Goal: Communication & Community: Answer question/provide support

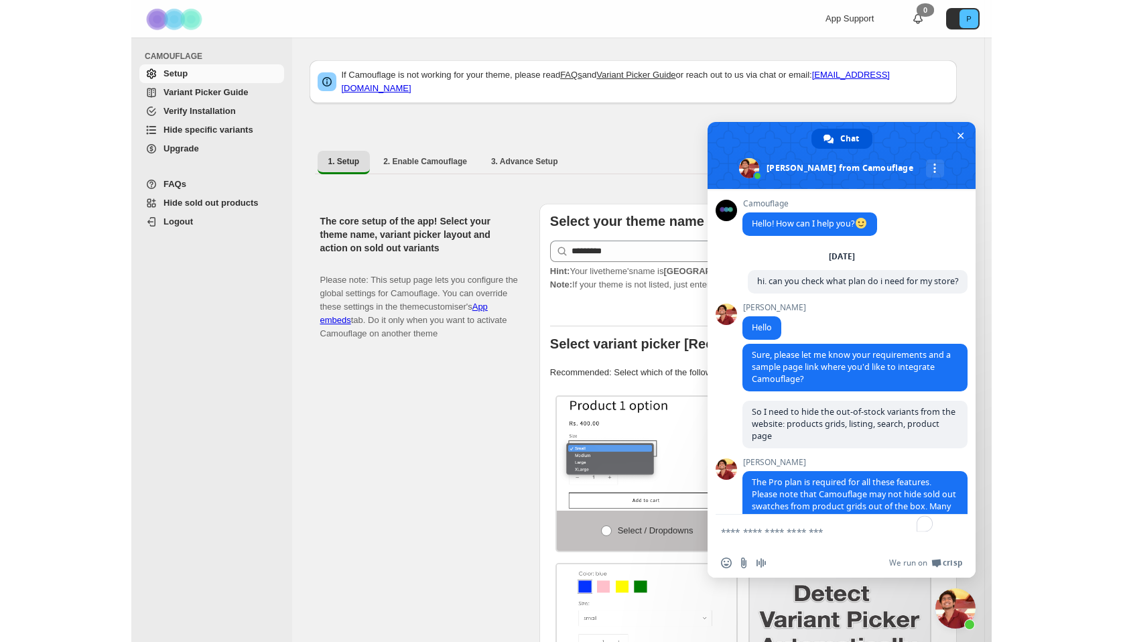
scroll to position [1322, 0]
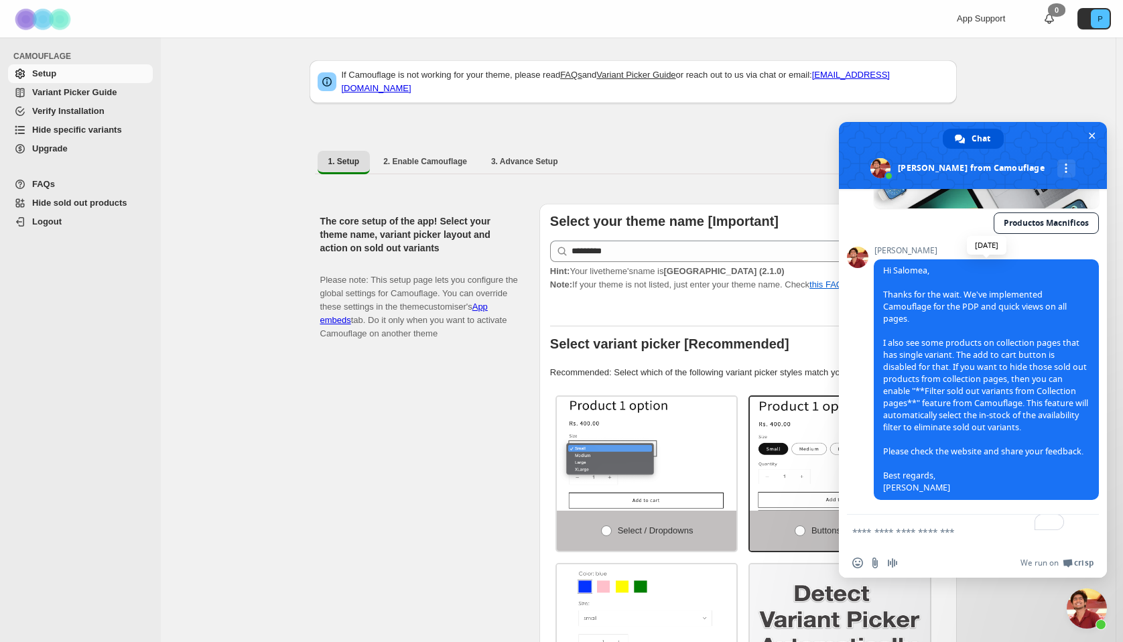
click at [867, 379] on span "Hi [PERSON_NAME], Thanks for the wait. We've implemented Camouflage for the PDP…" at bounding box center [985, 379] width 205 height 229
drag, startPoint x: 926, startPoint y: 379, endPoint x: 898, endPoint y: 389, distance: 30.1
click at [867, 389] on span "Hi Salomea, Thanks for the wait. We've implemented Camouflage for the PDP and q…" at bounding box center [985, 379] width 205 height 229
copy span "Filter sold out variants from Collection pages"
click at [405, 413] on div "The core setup of the app! Select your theme name, variant picker layout and ac…" at bounding box center [424, 482] width 208 height 556
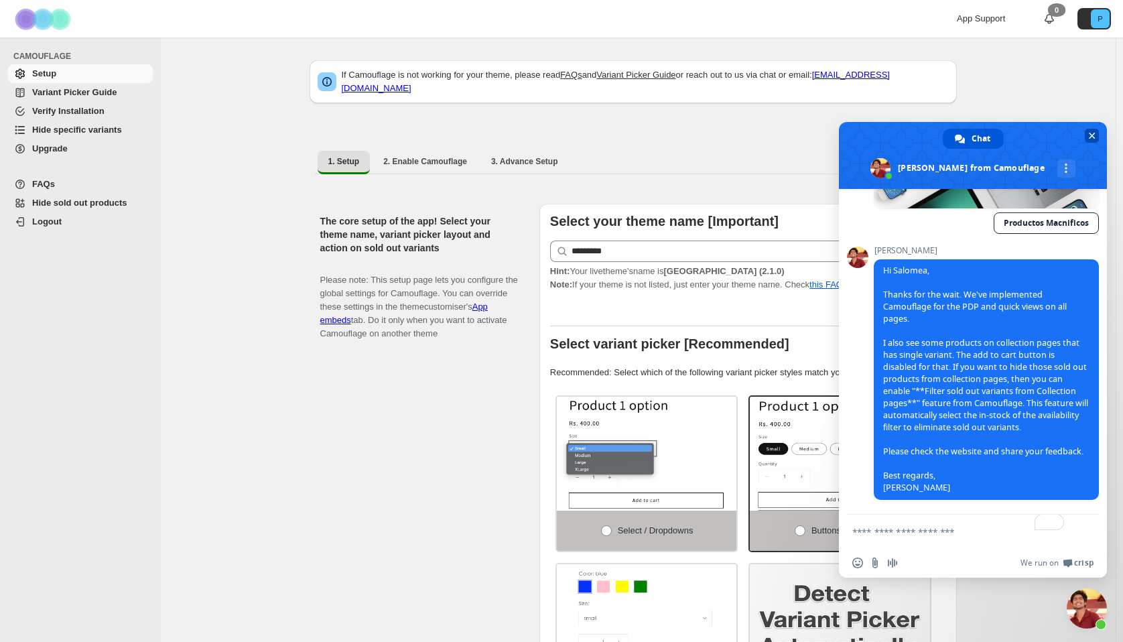
click at [867, 130] on span "Close chat" at bounding box center [1092, 136] width 14 height 14
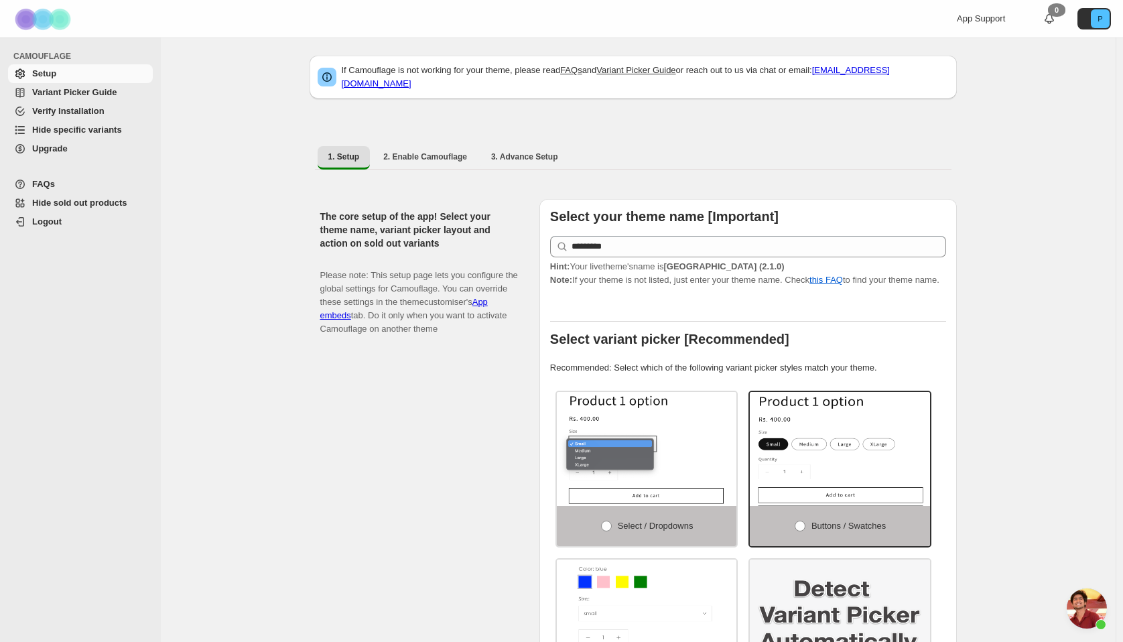
scroll to position [0, 0]
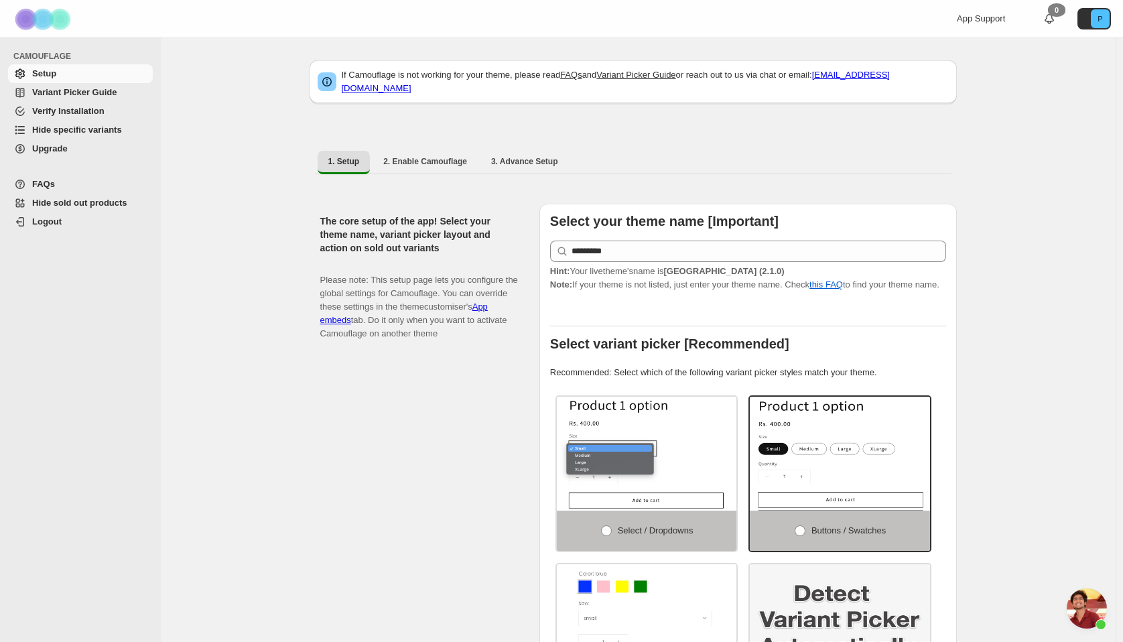
click at [76, 132] on span "Hide specific variants" at bounding box center [77, 130] width 90 height 10
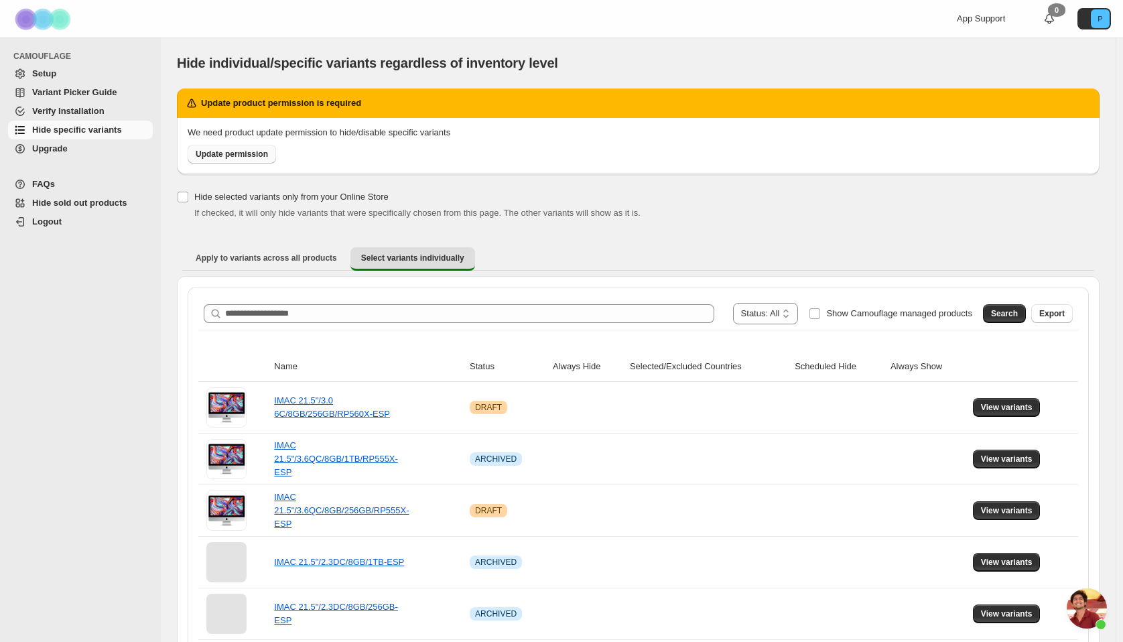
scroll to position [1322, 0]
click at [1084, 611] on span "Open chat" at bounding box center [1087, 608] width 40 height 40
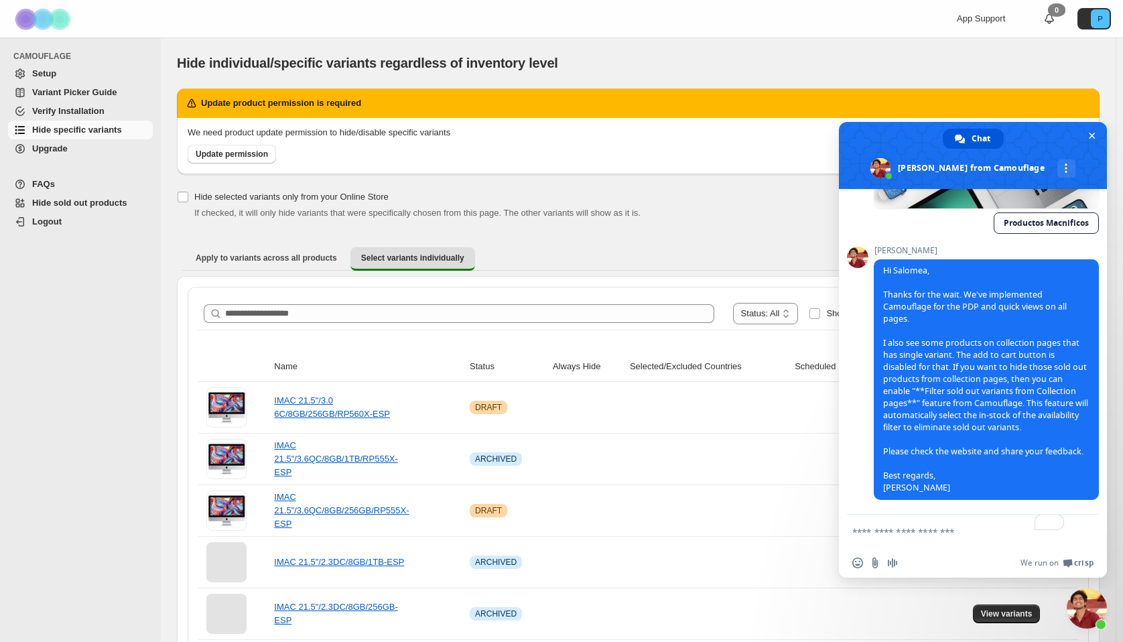
click at [926, 526] on textarea "To enrich screen reader interactions, please activate Accessibility in Grammarl…" at bounding box center [960, 532] width 214 height 34
paste textarea "**********"
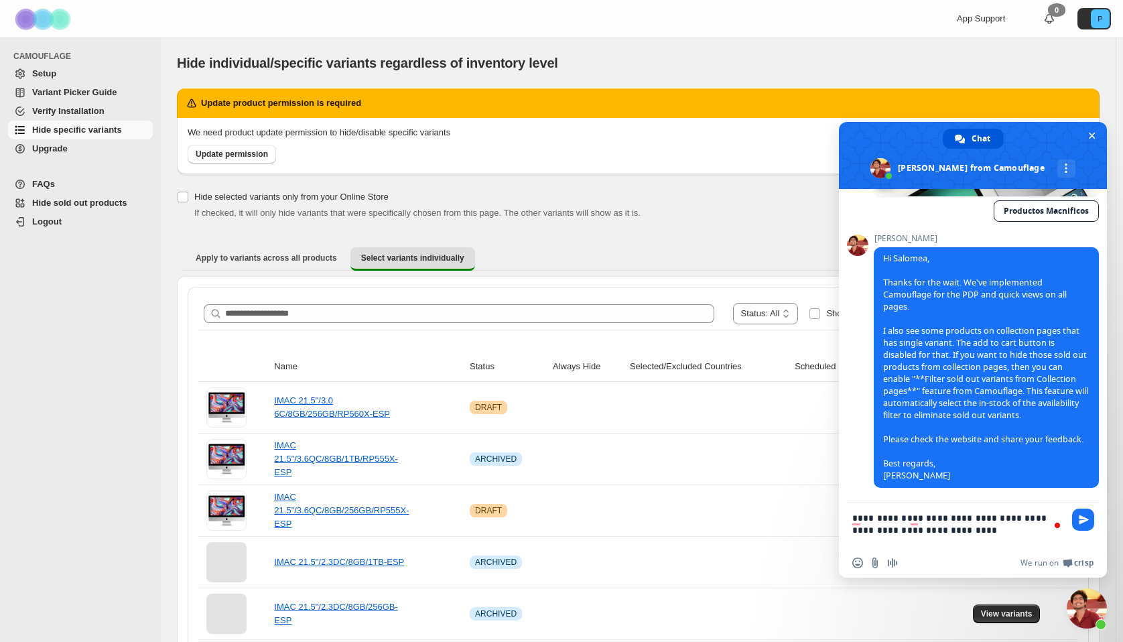
type textarea "**********"
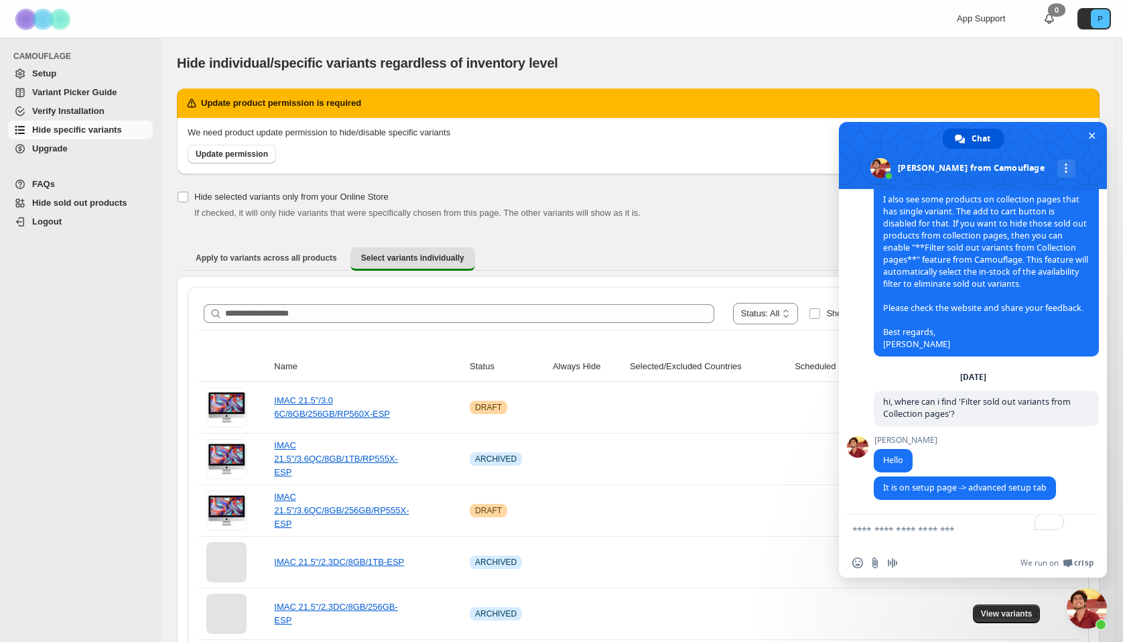
scroll to position [1466, 0]
click at [86, 80] on span "Setup" at bounding box center [91, 73] width 118 height 13
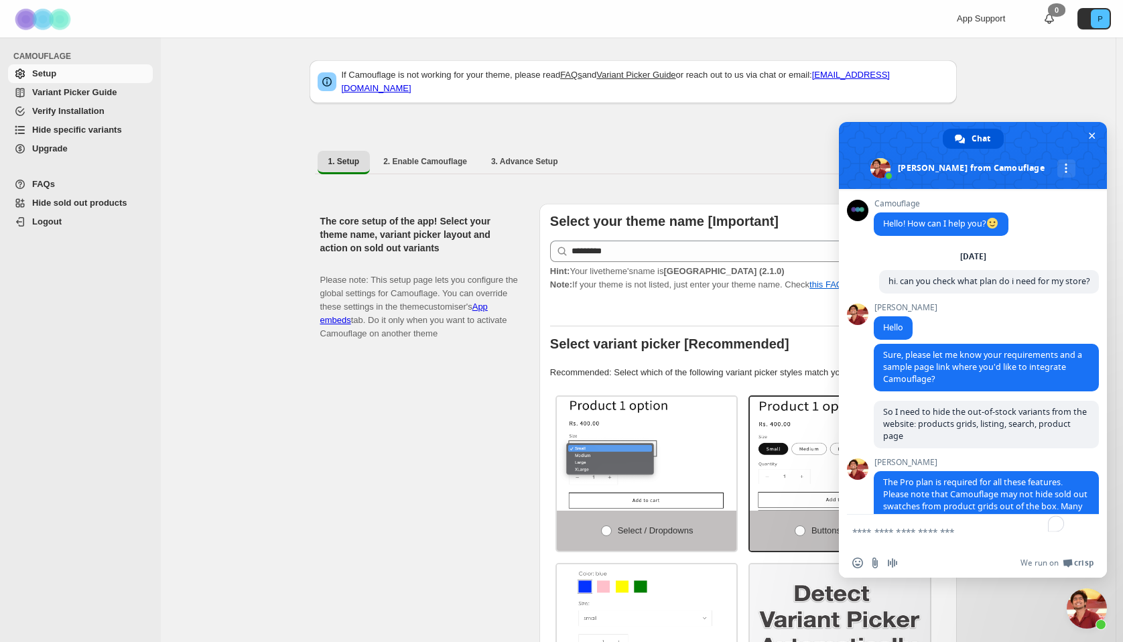
scroll to position [1466, 0]
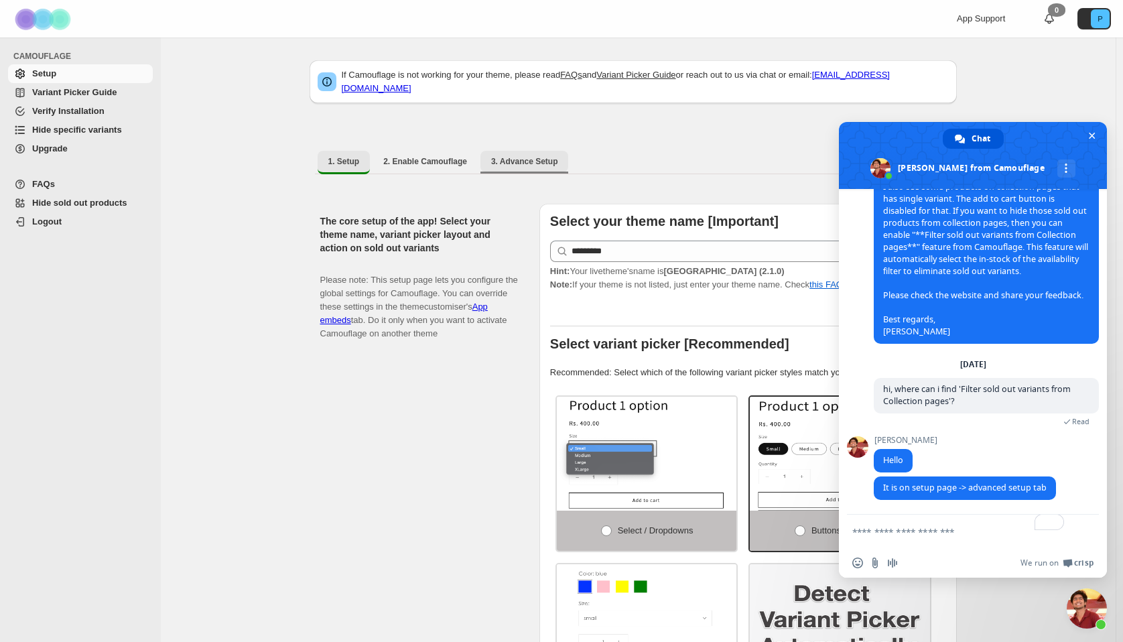
click at [528, 158] on span "3. Advance Setup" at bounding box center [524, 161] width 67 height 11
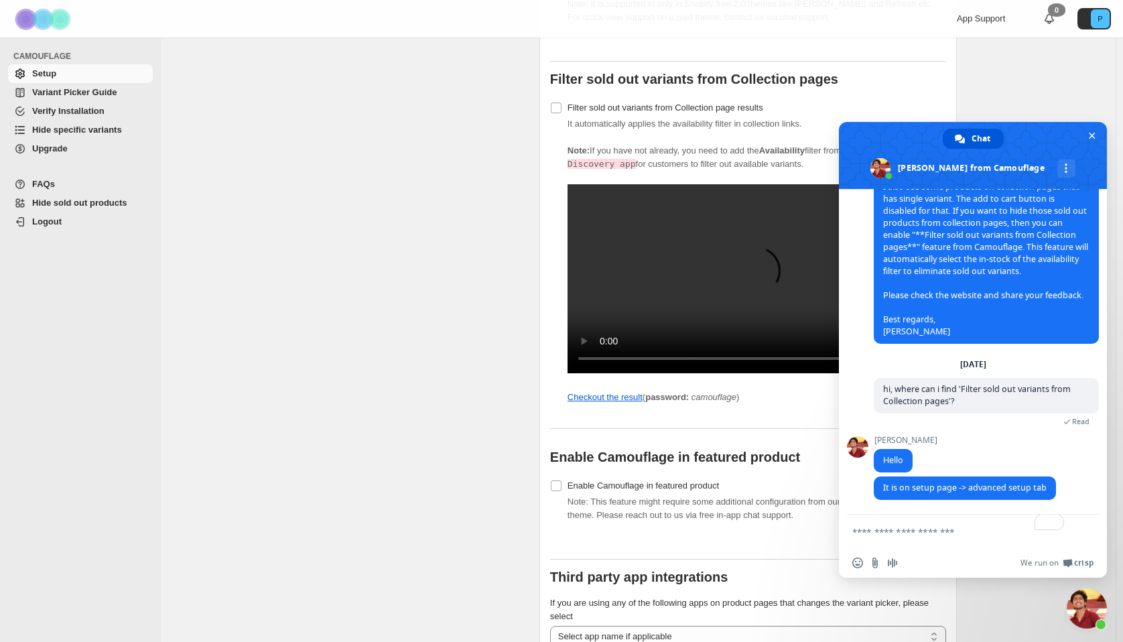
scroll to position [1072, 0]
click at [952, 533] on textarea "To enrich screen reader interactions, please activate Accessibility in Grammarl…" at bounding box center [960, 532] width 214 height 34
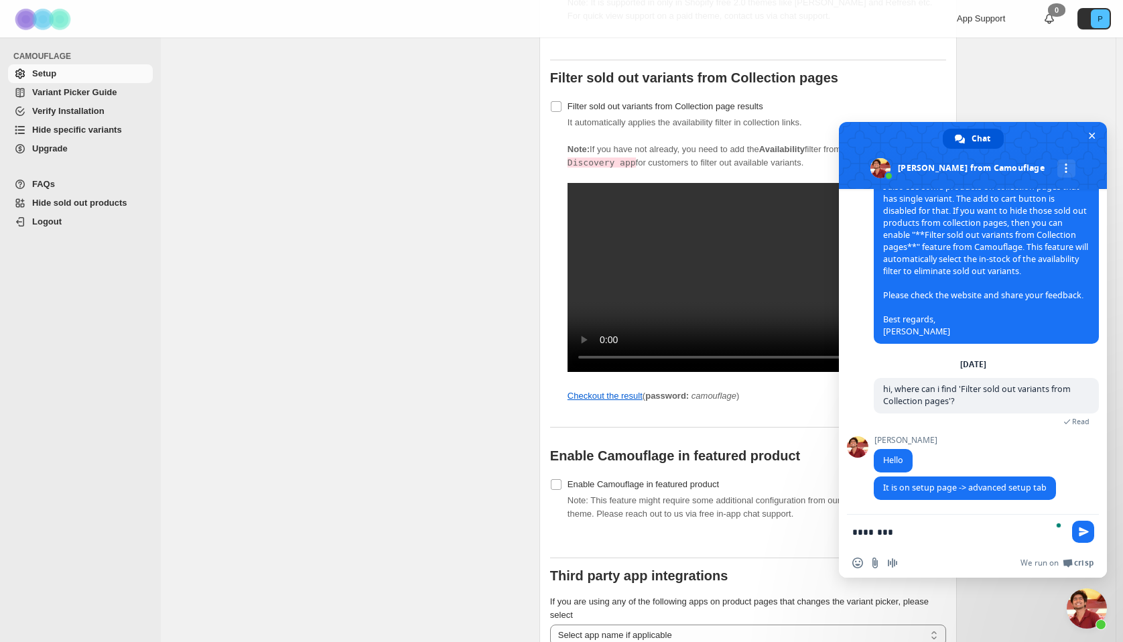
type textarea "*********"
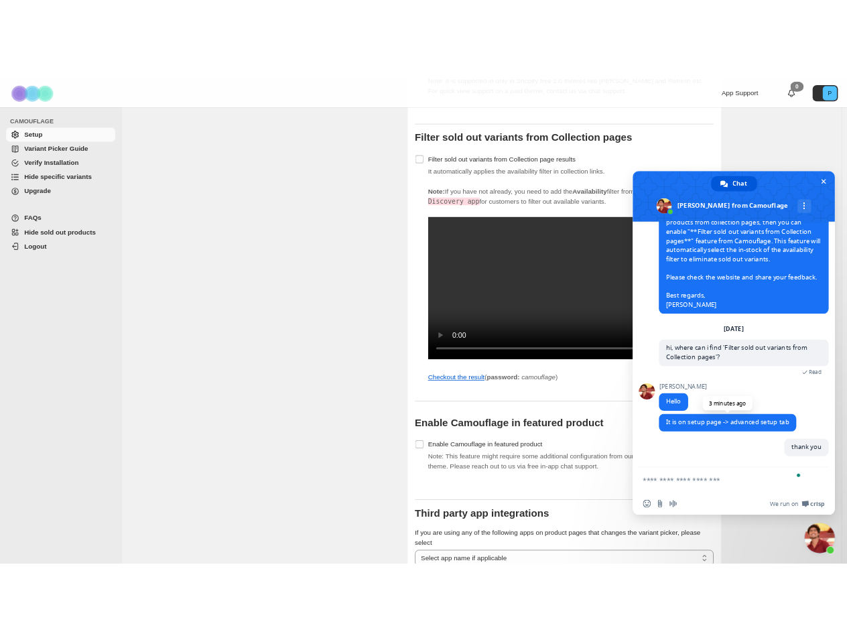
scroll to position [1499, 0]
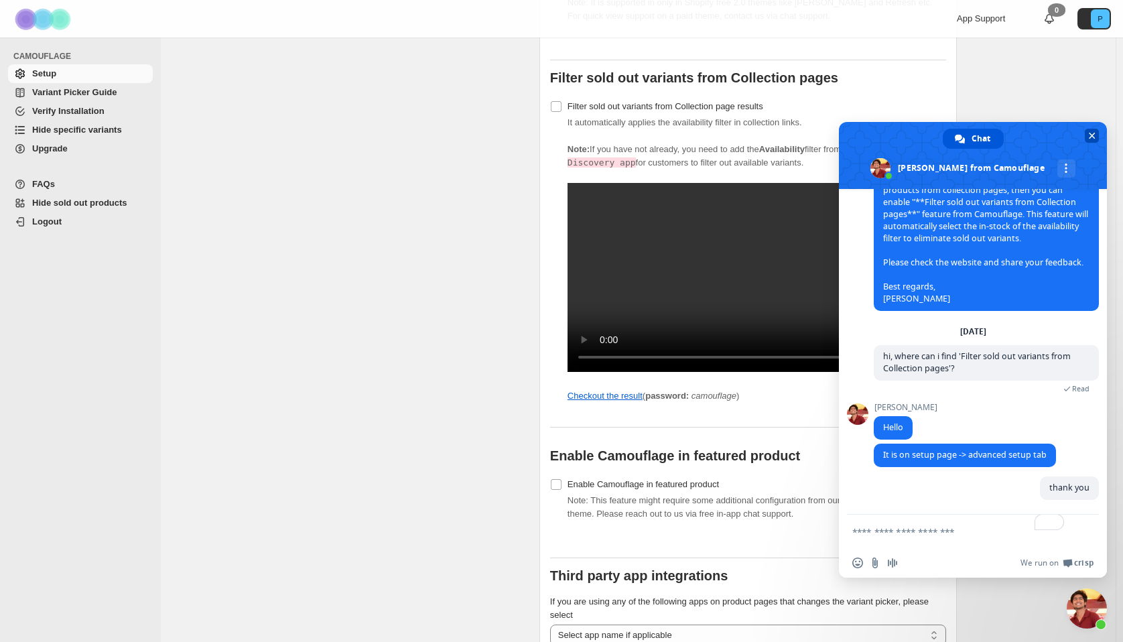
click at [1088, 137] on span "Close chat" at bounding box center [1092, 136] width 14 height 14
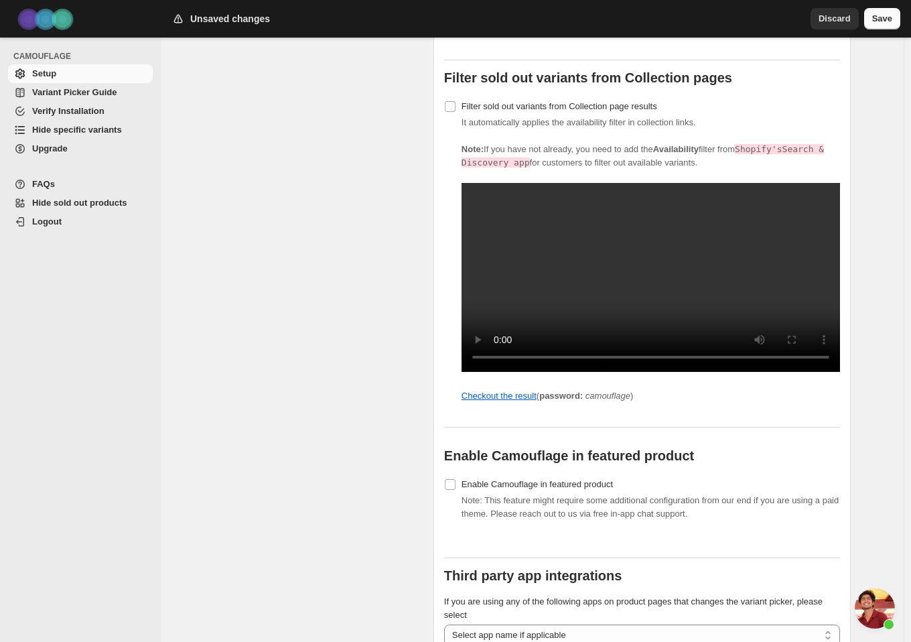
click at [889, 17] on span "Save" at bounding box center [883, 18] width 20 height 13
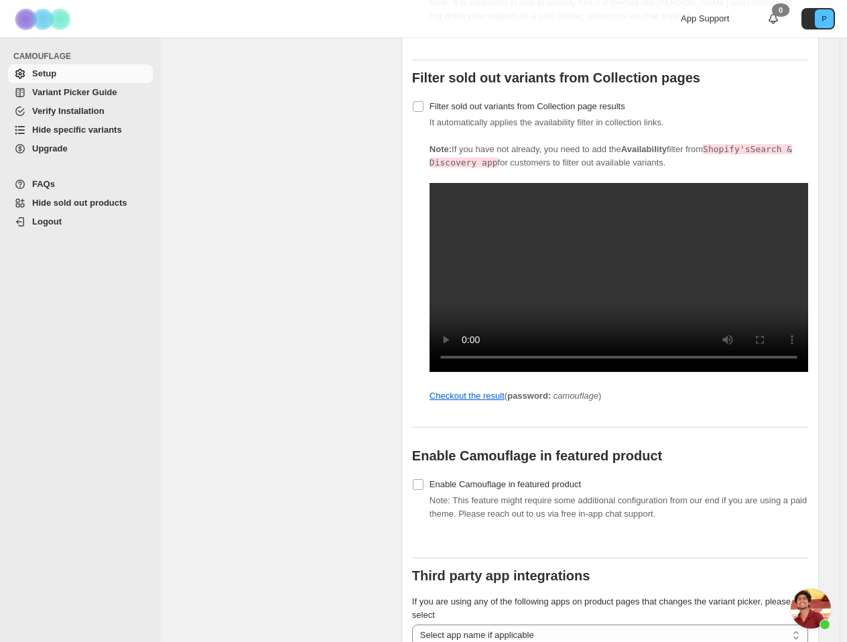
scroll to position [1514, 0]
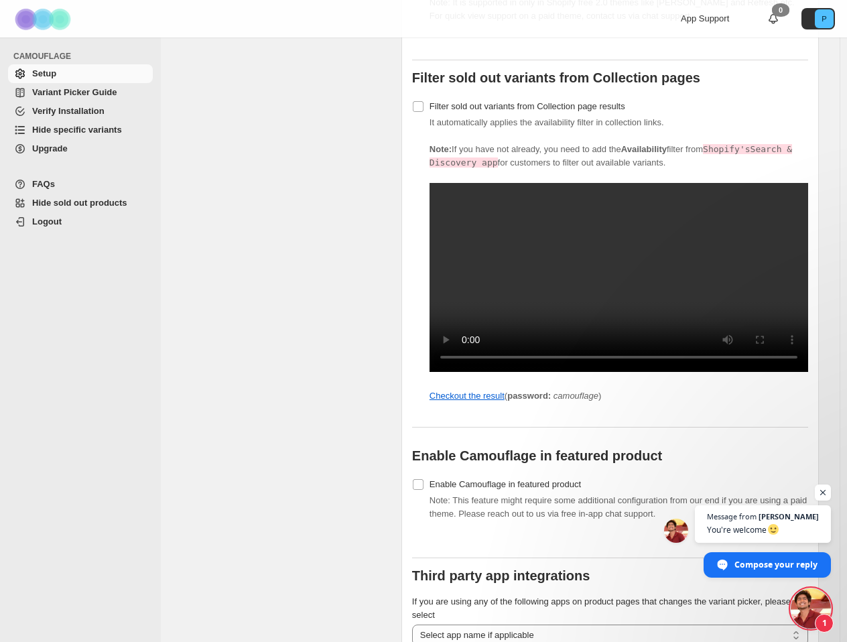
click at [808, 603] on span "Open chat" at bounding box center [811, 608] width 40 height 40
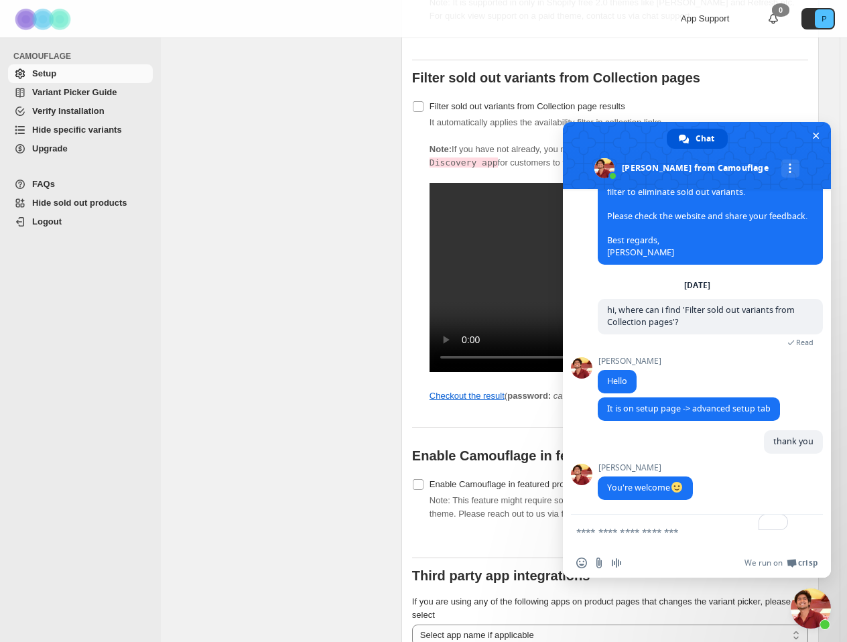
scroll to position [1545, 0]
click at [816, 138] on span "Close chat" at bounding box center [816, 135] width 7 height 9
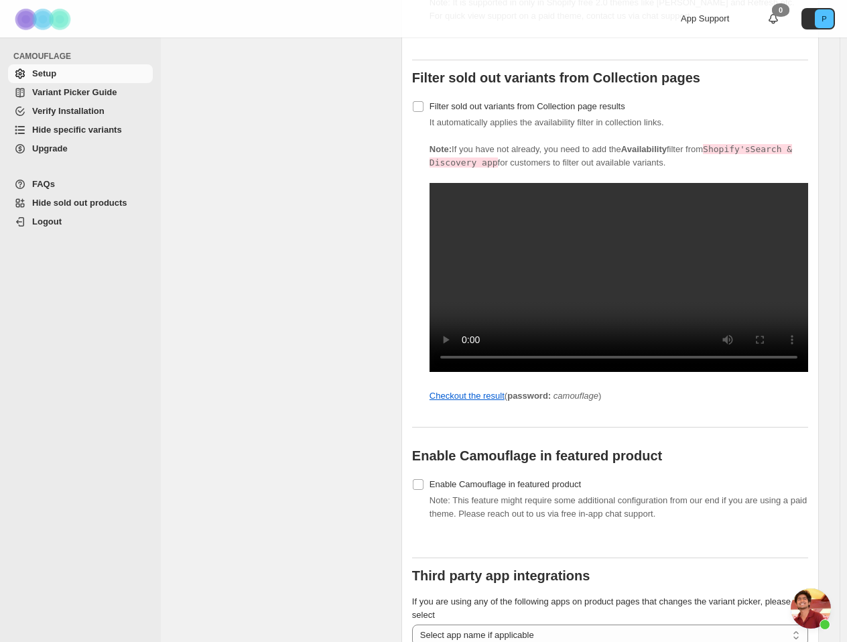
click at [818, 605] on span "Open chat" at bounding box center [811, 608] width 40 height 40
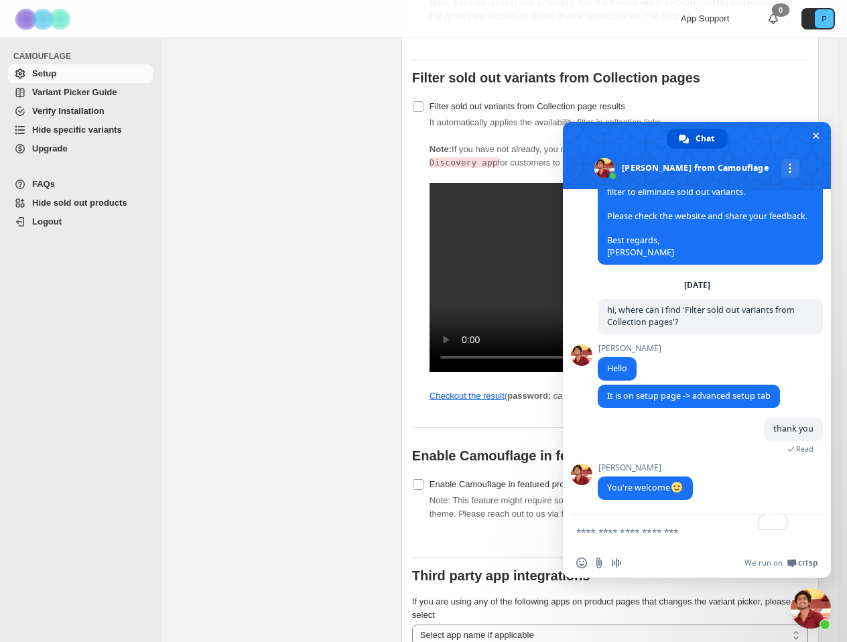
click at [701, 535] on textarea "To enrich screen reader interactions, please activate Accessibility in Grammarl…" at bounding box center [683, 532] width 214 height 34
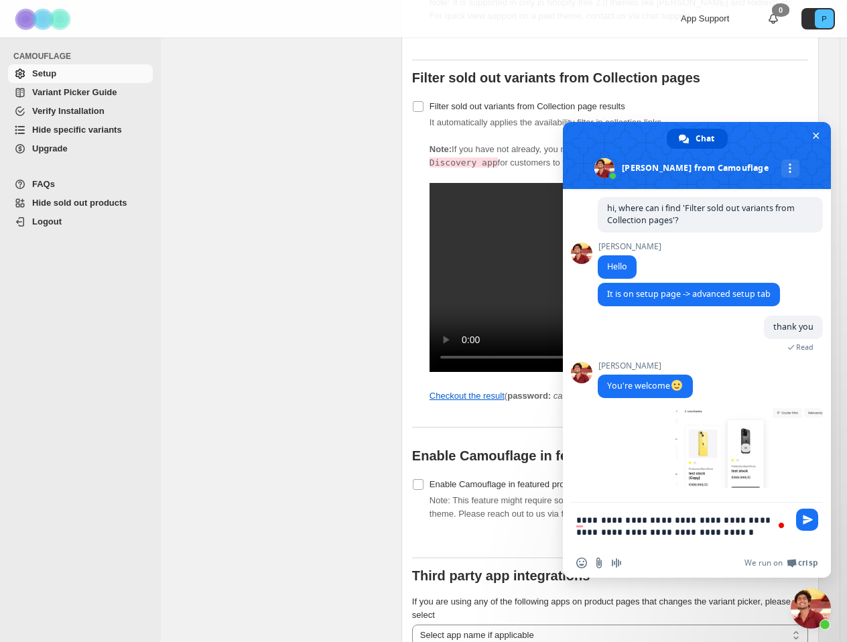
scroll to position [1650, 0]
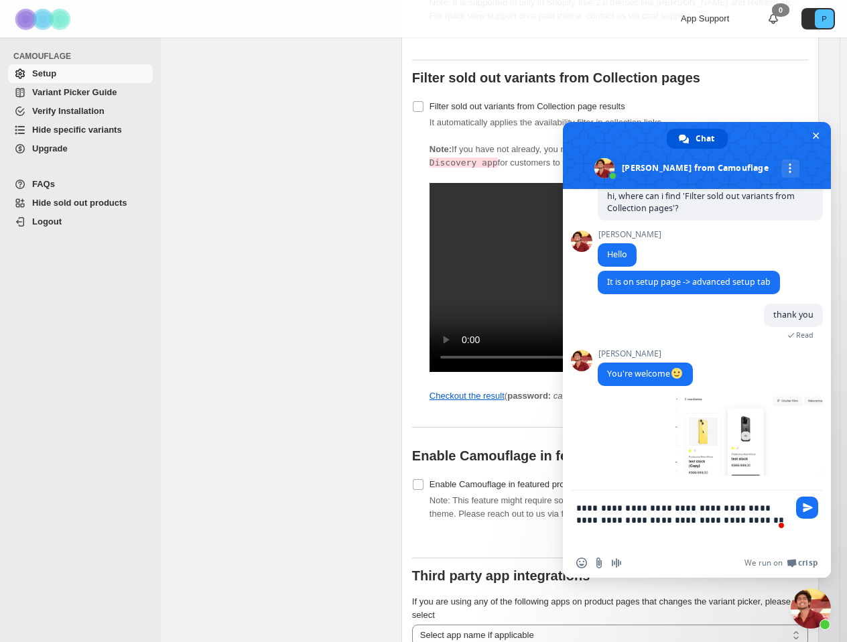
type textarea "**********"
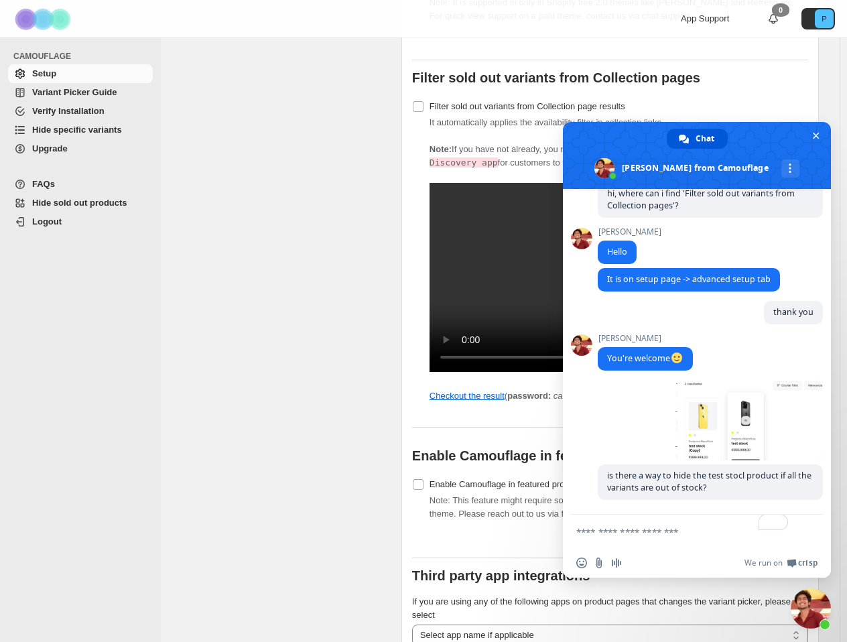
scroll to position [1780, 0]
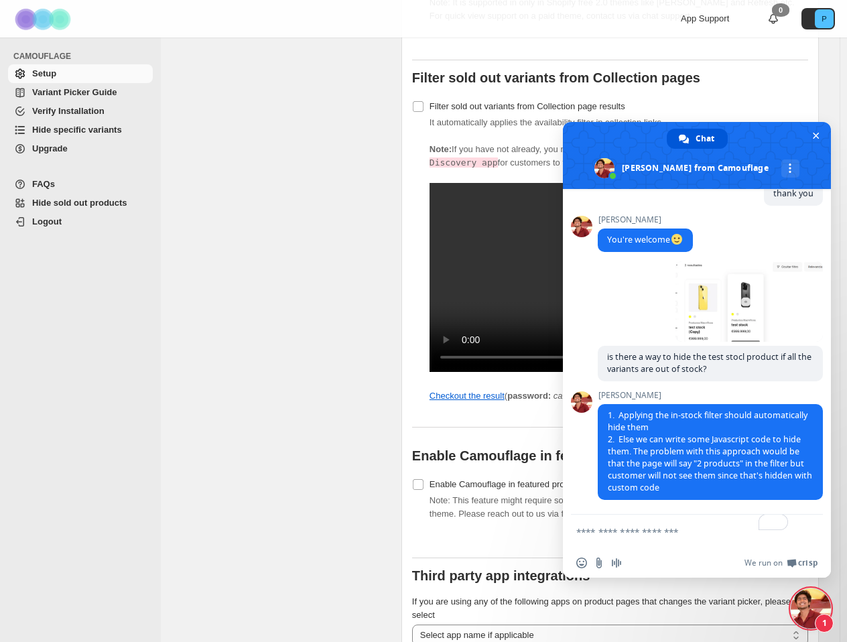
click at [660, 536] on textarea "To enrich screen reader interactions, please activate Accessibility in Grammarl…" at bounding box center [683, 532] width 214 height 34
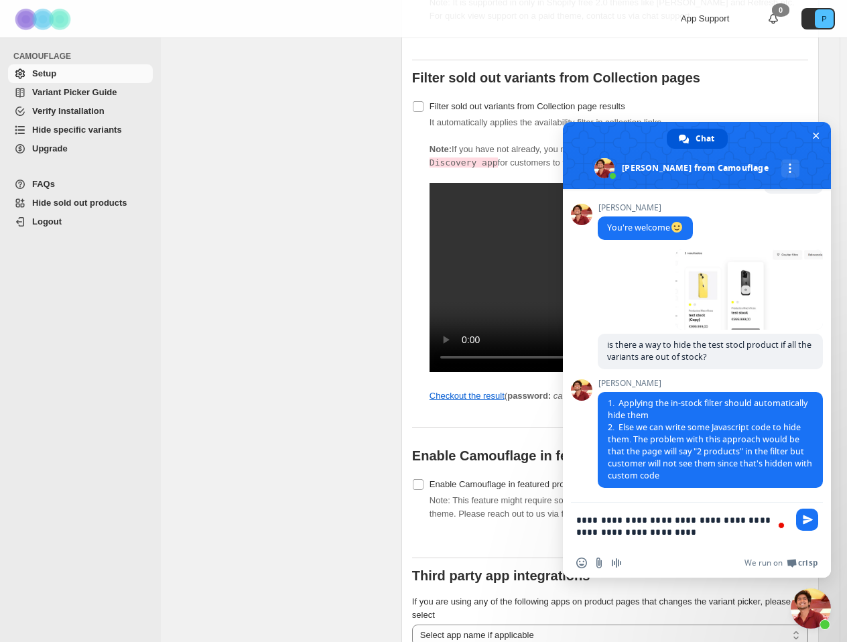
type textarea "**********"
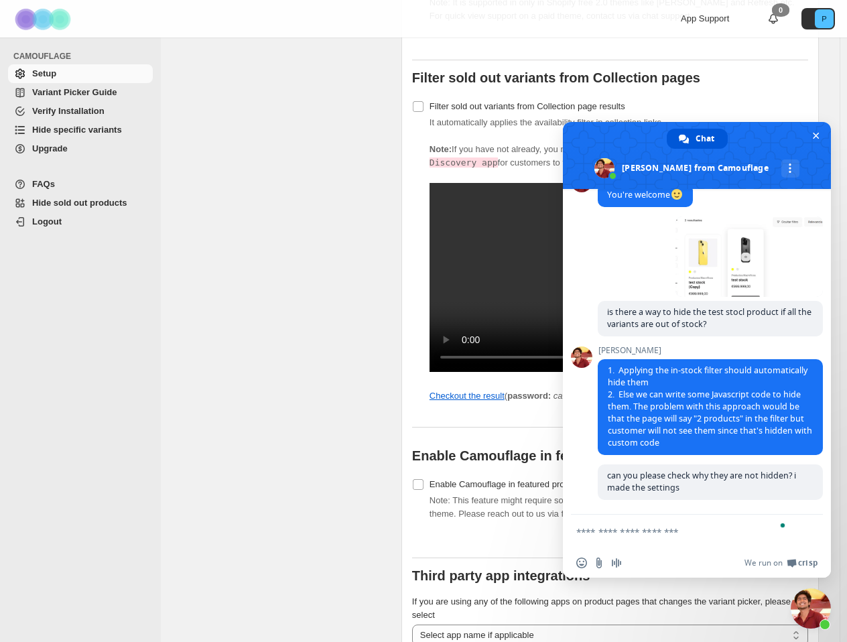
scroll to position [1825, 0]
click at [643, 530] on textarea "To enrich screen reader interactions, please activate Accessibility in Grammarl…" at bounding box center [683, 532] width 214 height 34
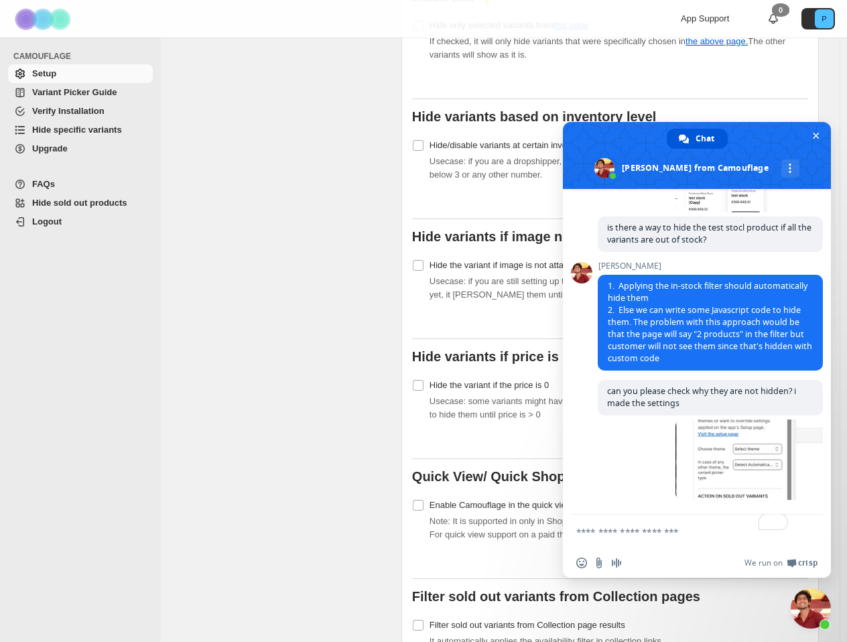
scroll to position [603, 0]
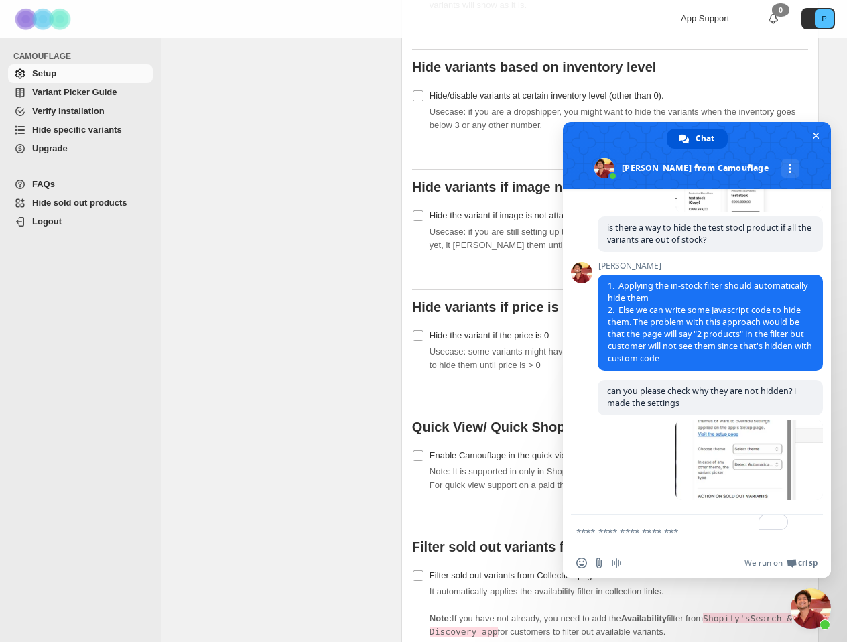
click at [803, 603] on span "Close chat" at bounding box center [811, 608] width 40 height 40
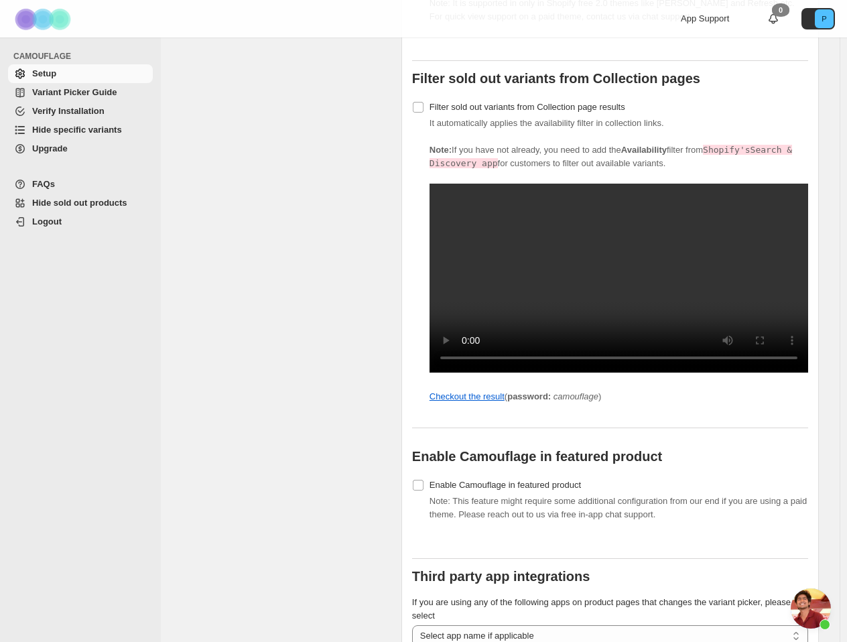
scroll to position [1072, 0]
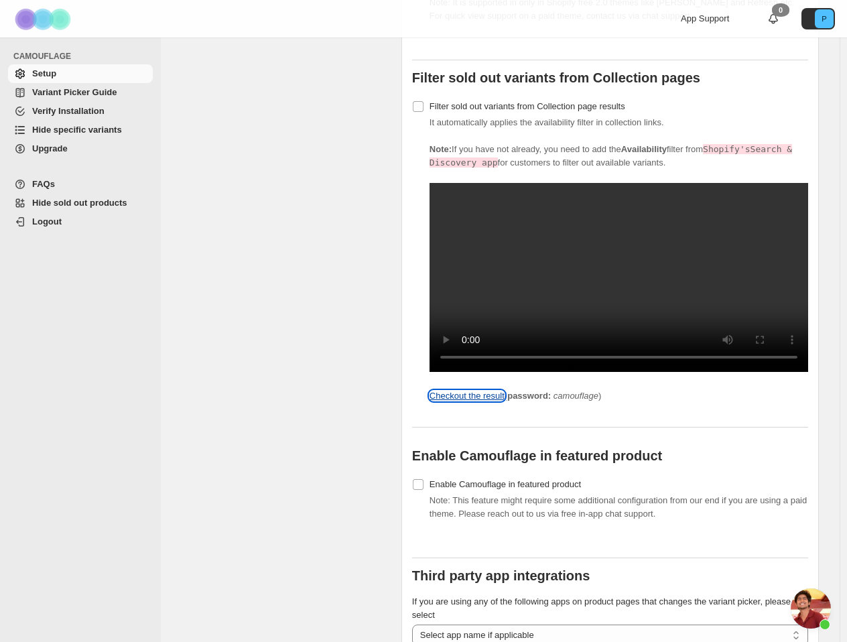
click at [499, 401] on link "Checkout the result" at bounding box center [467, 396] width 75 height 10
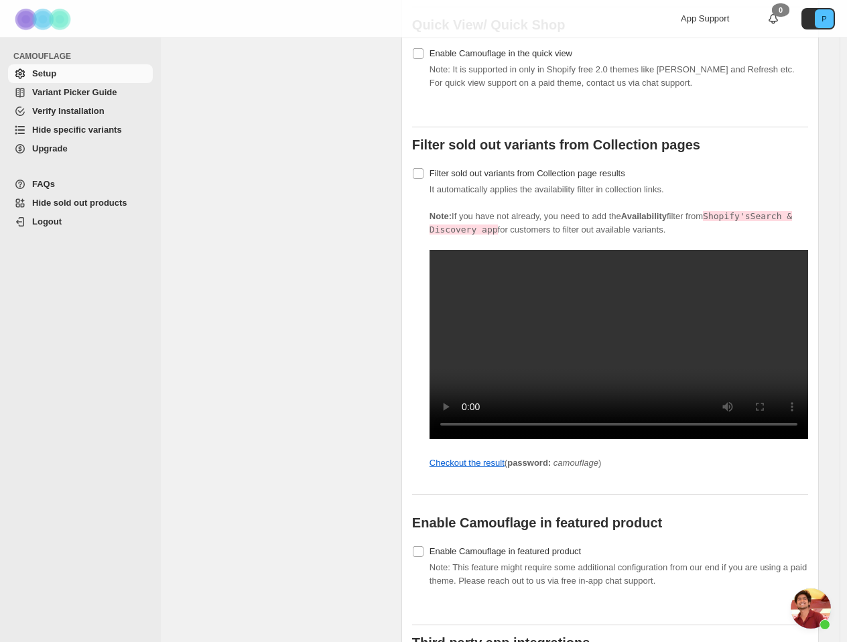
scroll to position [1930, 0]
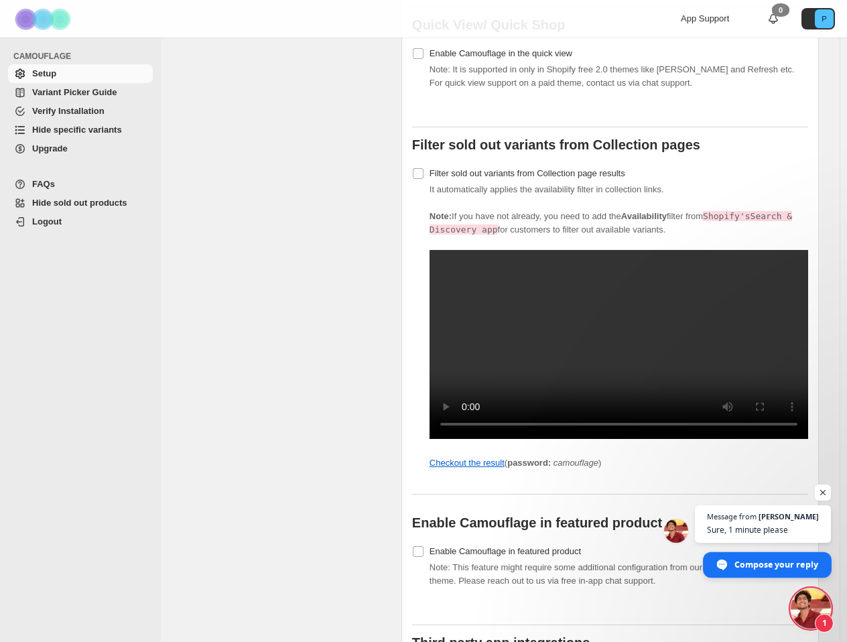
click at [779, 569] on span "Compose your reply" at bounding box center [777, 563] width 84 height 23
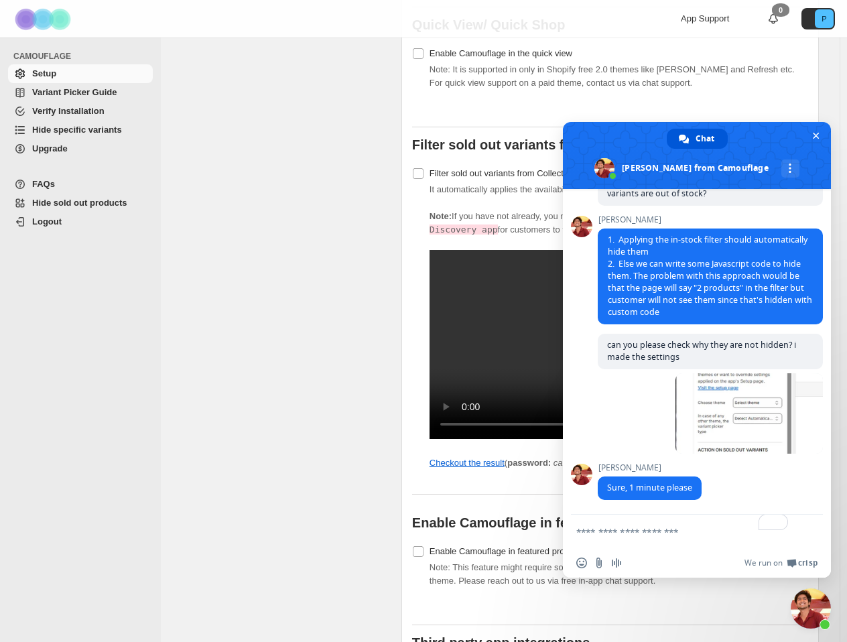
scroll to position [1956, 0]
click at [681, 542] on textarea "To enrich screen reader interactions, please activate Accessibility in Grammarl…" at bounding box center [683, 532] width 214 height 34
type textarea "*********"
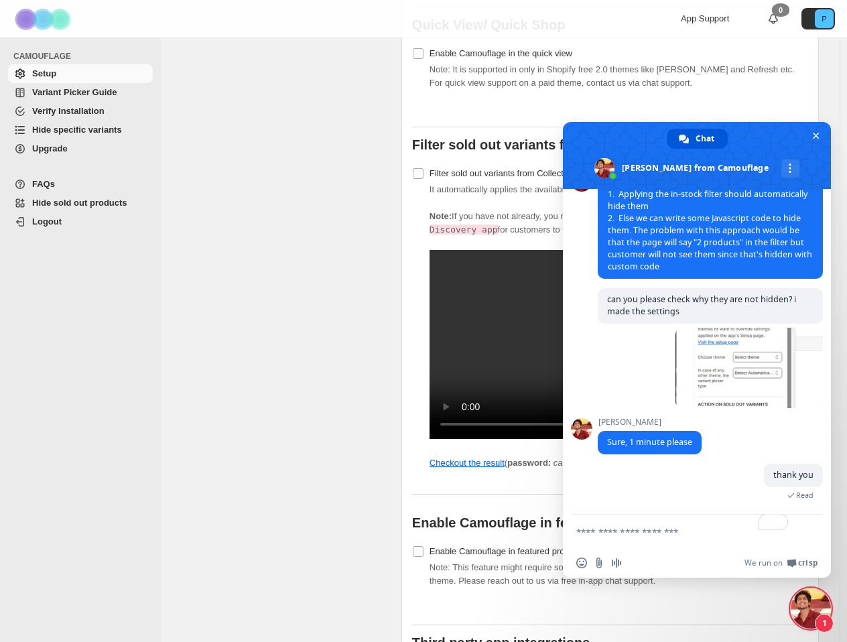
scroll to position [2072, 0]
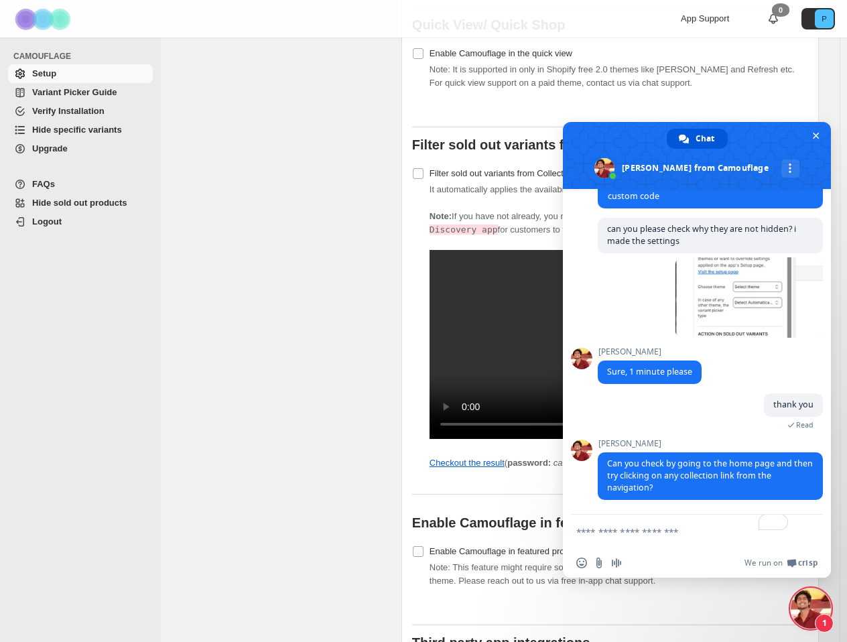
click at [670, 537] on textarea "To enrich screen reader interactions, please activate Accessibility in Grammarl…" at bounding box center [683, 532] width 214 height 34
click at [613, 522] on textarea "To enrich screen reader interactions, please activate Accessibility in Grammarl…" at bounding box center [683, 532] width 214 height 34
type textarea "***"
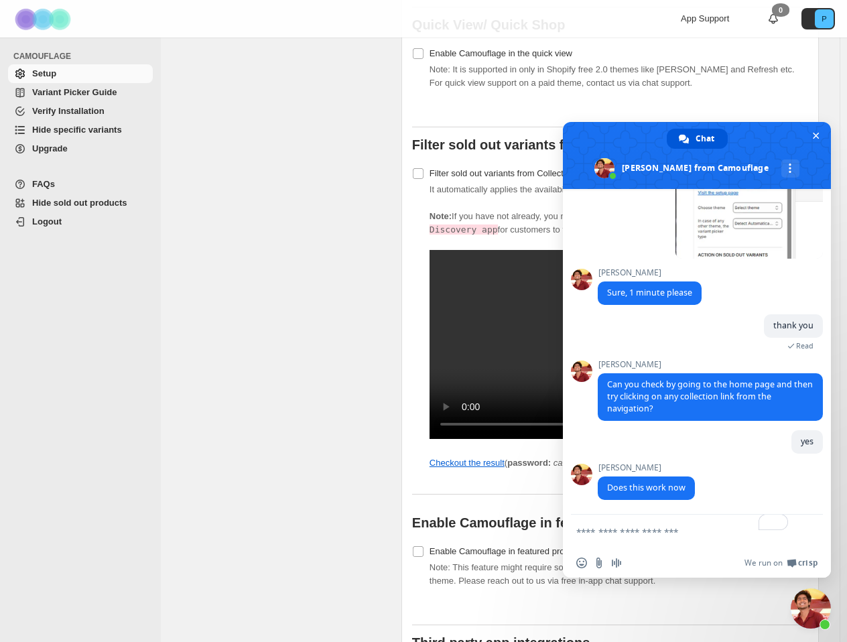
scroll to position [2151, 0]
click at [651, 528] on textarea "To enrich screen reader interactions, please activate Accessibility in Grammarl…" at bounding box center [683, 532] width 214 height 34
type textarea "**********"
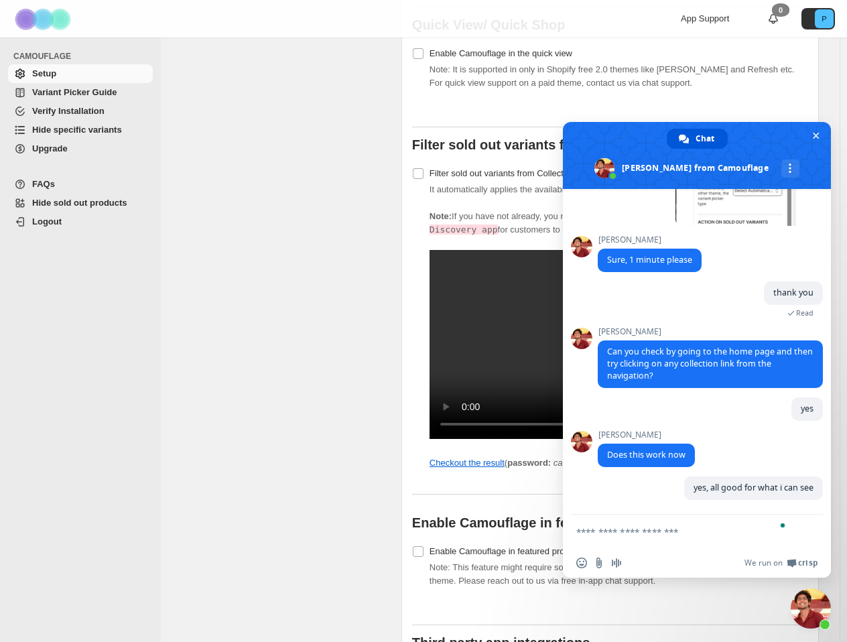
scroll to position [2184, 0]
type textarea "**********"
click at [597, 560] on input "Send a file" at bounding box center [599, 563] width 11 height 11
click at [581, 563] on span "Insert an emoji" at bounding box center [581, 563] width 11 height 11
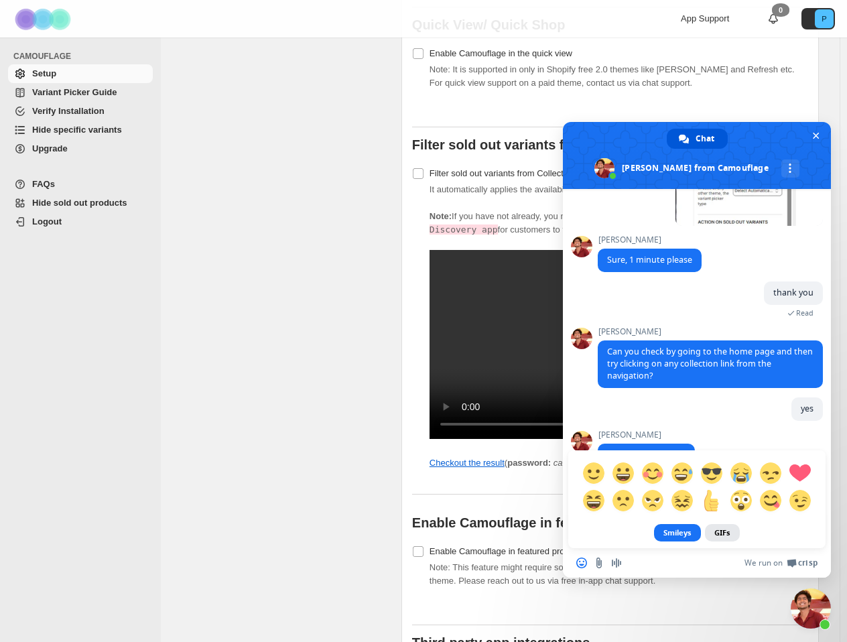
click at [720, 539] on link "GIFs" at bounding box center [722, 532] width 35 height 17
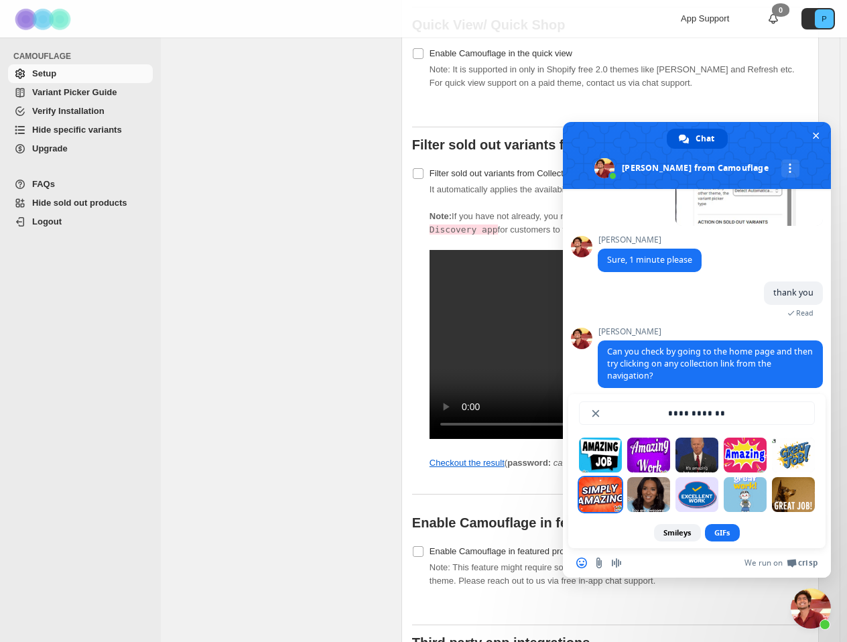
type input "**********"
click at [592, 484] on span at bounding box center [600, 494] width 43 height 35
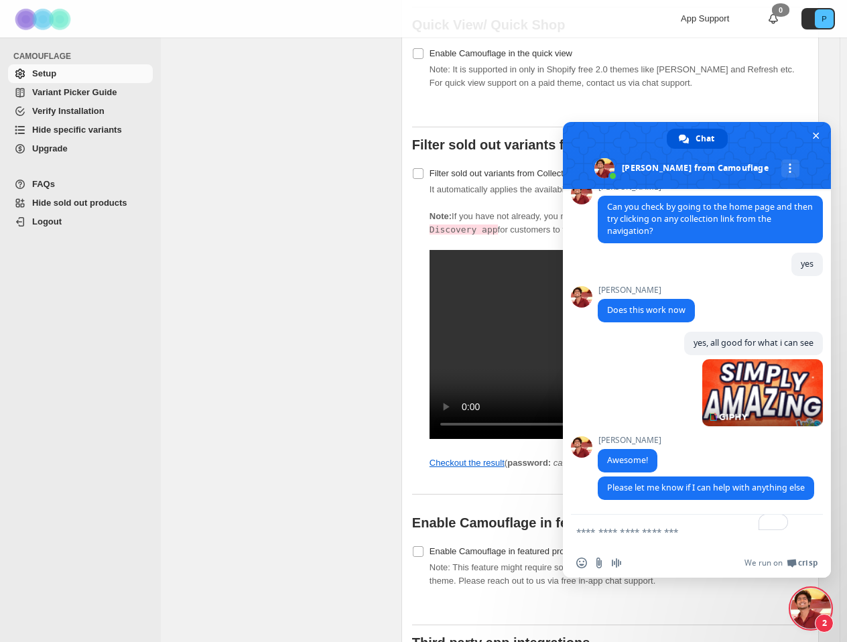
scroll to position [2340, 0]
click at [655, 532] on textarea "To enrich screen reader interactions, please activate Accessibility in Grammarl…" at bounding box center [683, 532] width 214 height 34
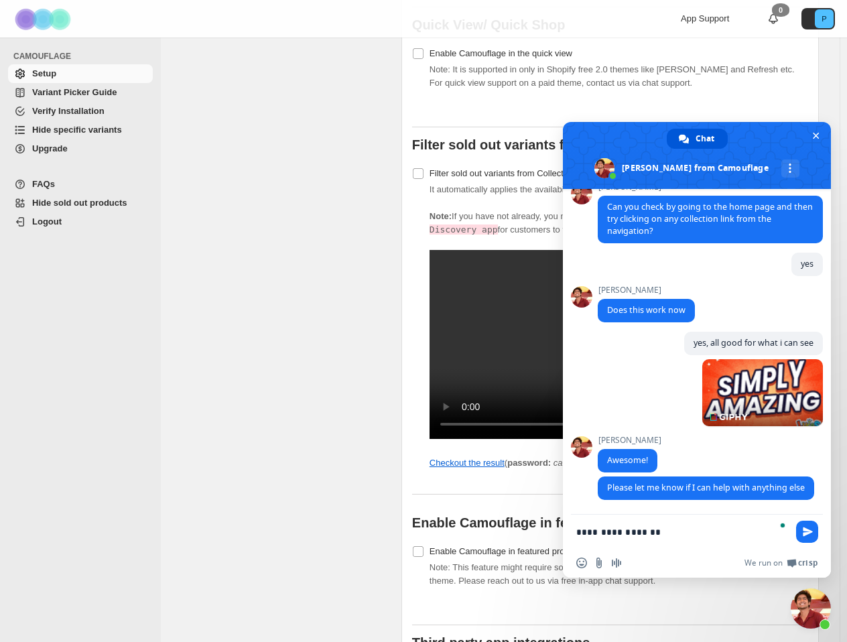
type textarea "**********"
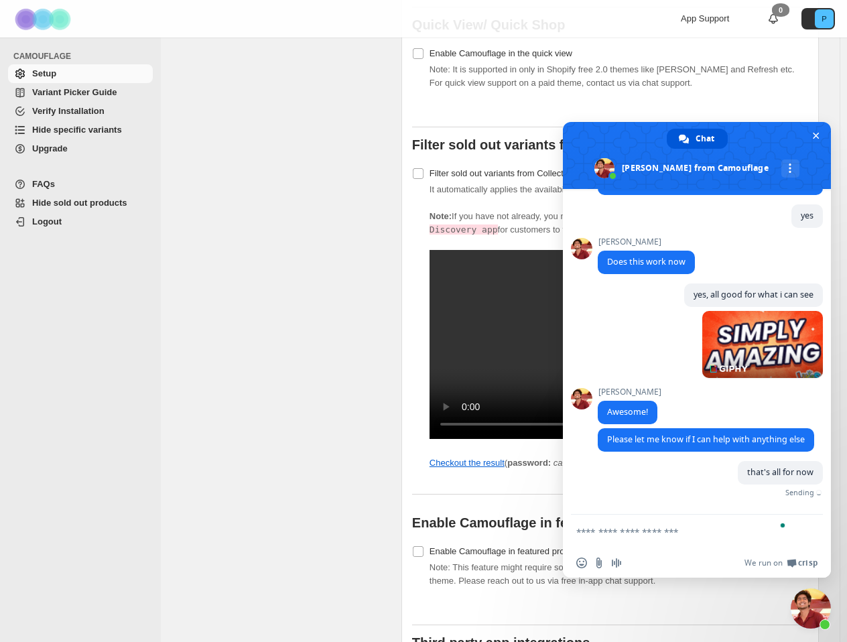
scroll to position [2373, 0]
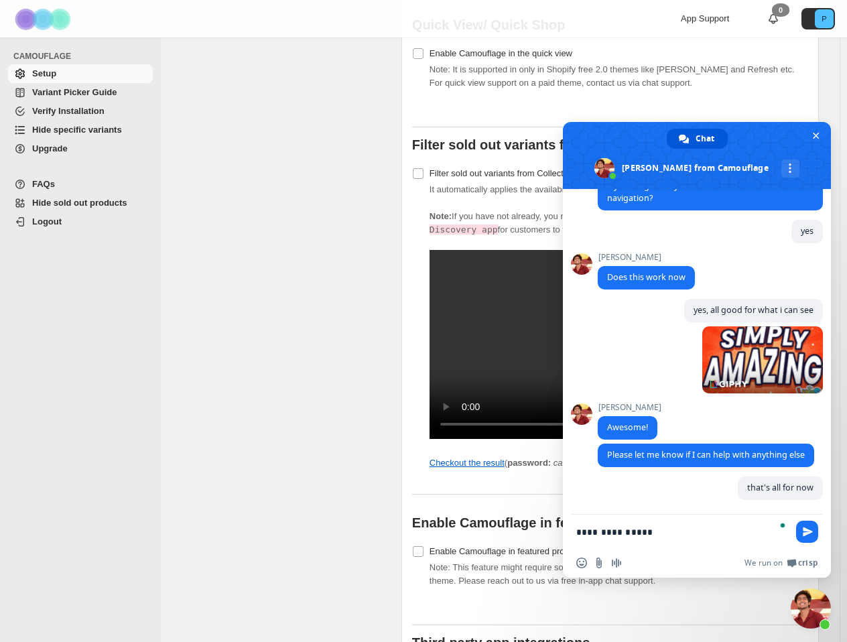
type textarea "**********"
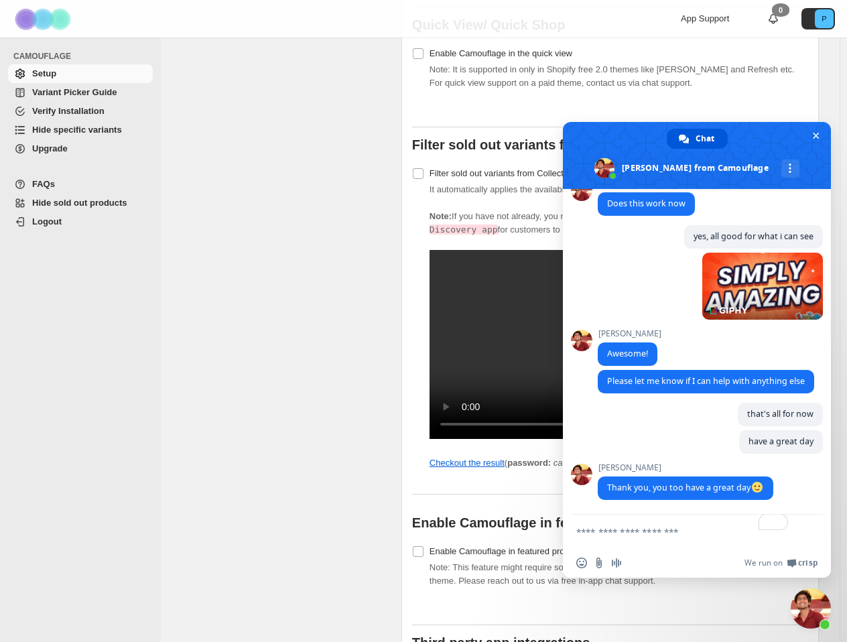
scroll to position [2571, 0]
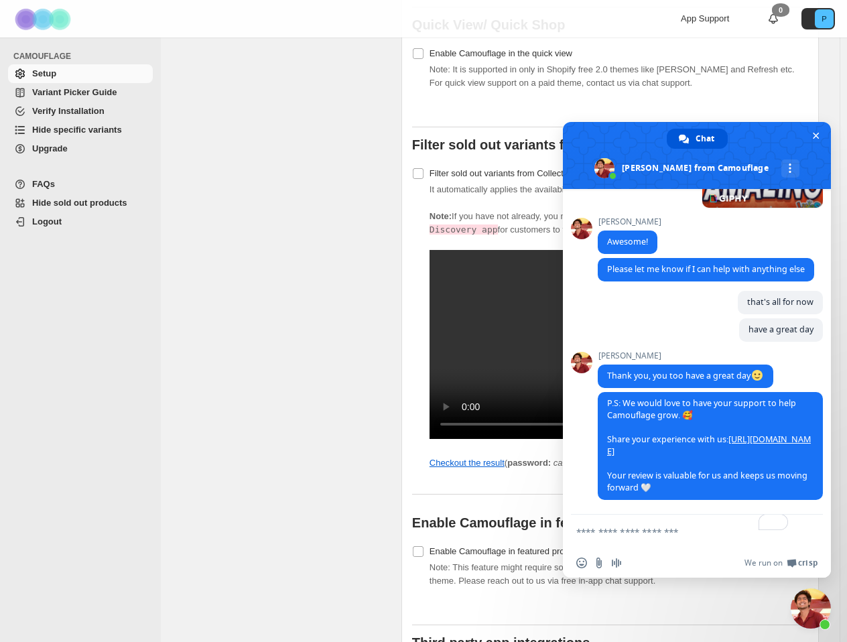
click at [692, 536] on textarea "To enrich screen reader interactions, please activate Accessibility in Grammarl…" at bounding box center [683, 532] width 214 height 34
